Goal: Transaction & Acquisition: Purchase product/service

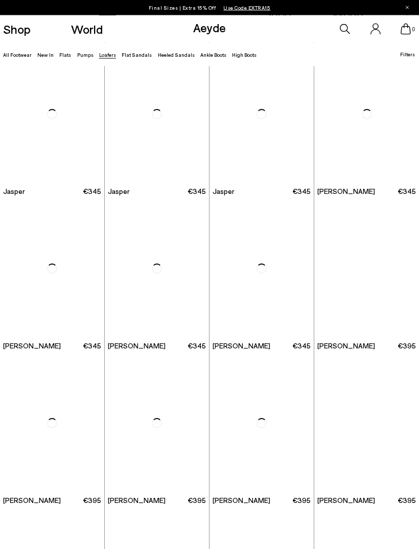
scroll to position [149, 0]
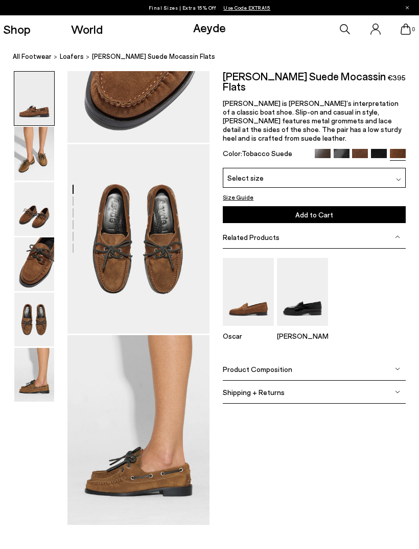
scroll to position [724, 0]
